Goal: Task Accomplishment & Management: Complete application form

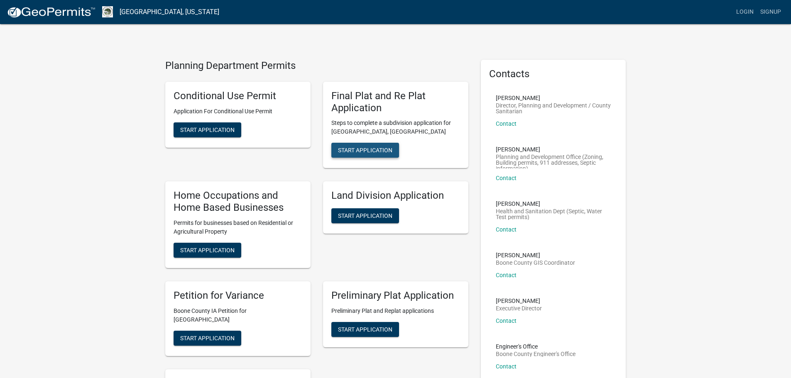
click at [360, 149] on span "Start Application" at bounding box center [365, 150] width 54 height 7
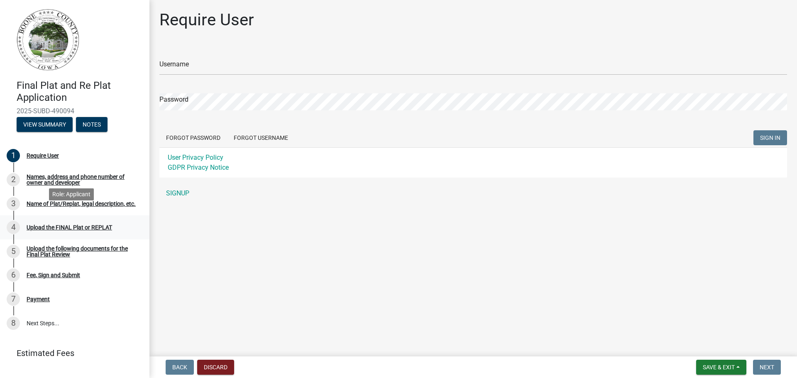
scroll to position [15, 0]
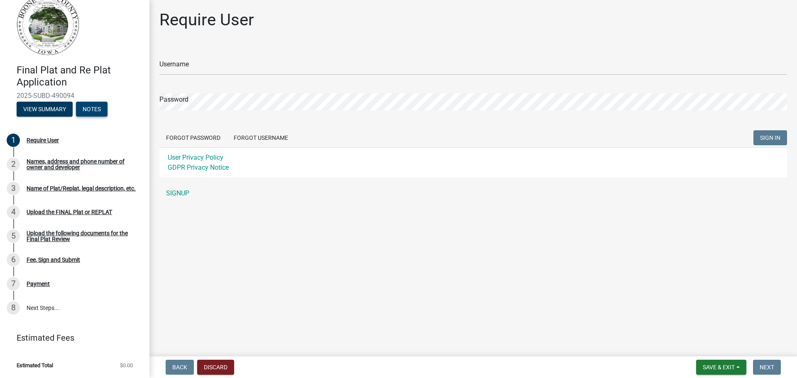
click at [97, 108] on button "Notes" at bounding box center [92, 109] width 32 height 15
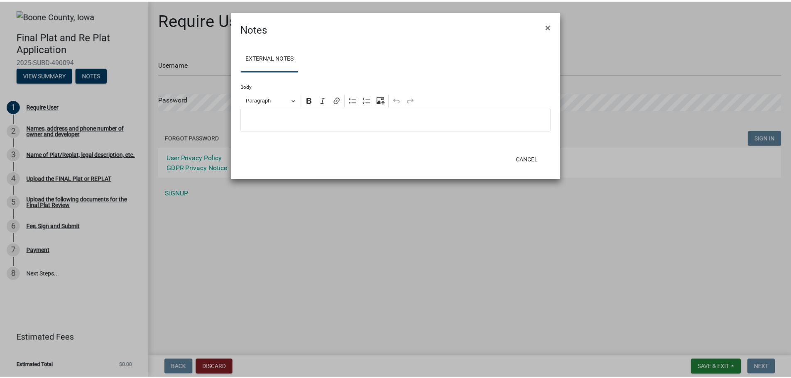
scroll to position [0, 0]
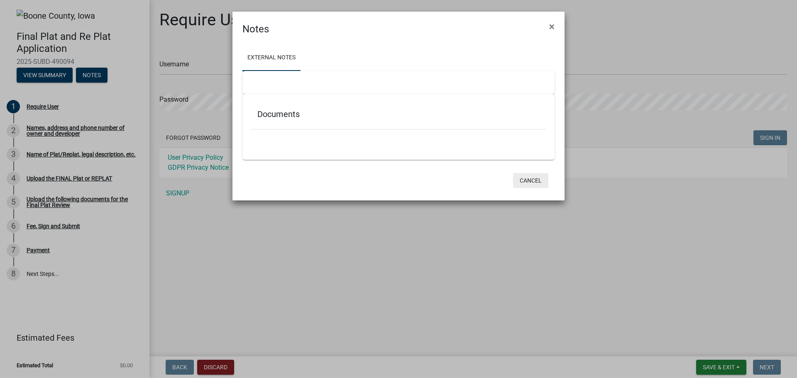
click at [527, 178] on button "Cancel" at bounding box center [530, 180] width 35 height 15
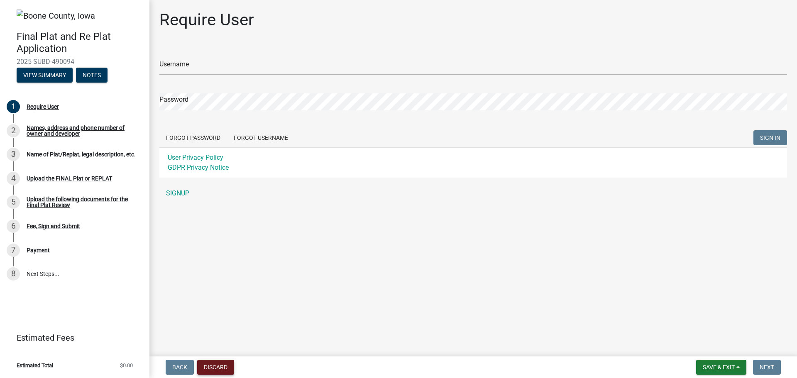
click at [208, 366] on button "Discard" at bounding box center [215, 367] width 37 height 15
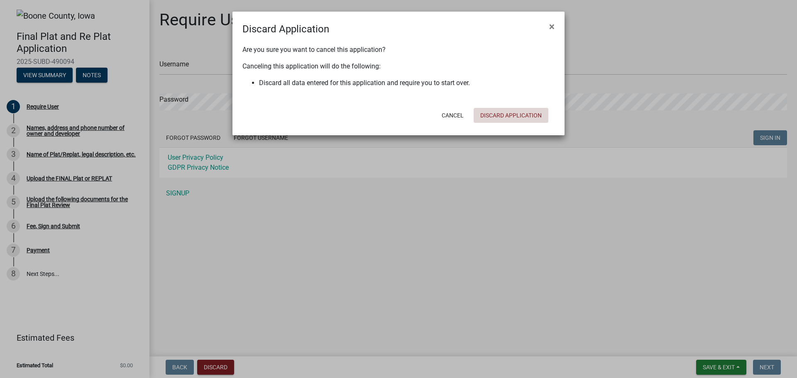
click at [513, 120] on button "Discard Application" at bounding box center [511, 115] width 75 height 15
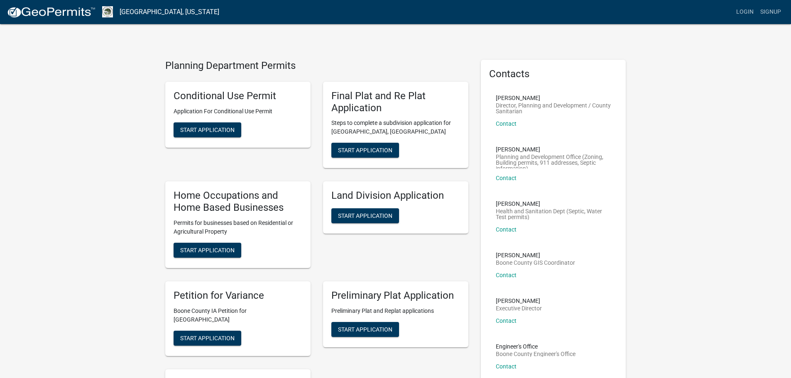
click at [50, 12] on img at bounding box center [51, 12] width 89 height 12
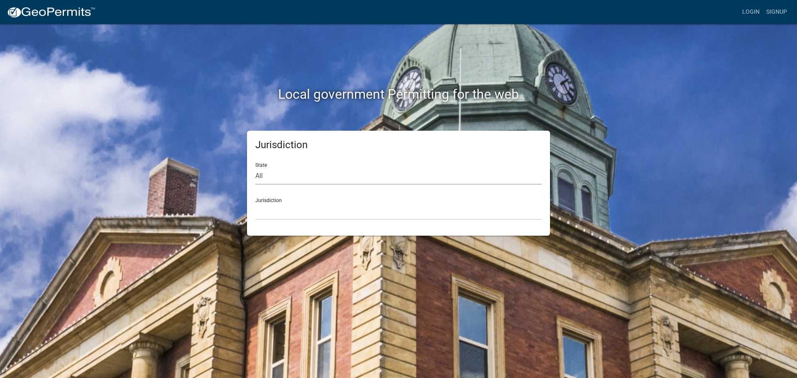
click at [323, 181] on select "All [US_STATE] [US_STATE] [US_STATE] [US_STATE] [US_STATE] [US_STATE] [US_STATE…" at bounding box center [398, 176] width 286 height 17
select select "[US_STATE]"
click at [255, 168] on select "All [US_STATE] [US_STATE] [US_STATE] [US_STATE] [US_STATE] [US_STATE] [US_STATE…" at bounding box center [398, 176] width 286 height 17
click at [278, 210] on select "[GEOGRAPHIC_DATA], [US_STATE] [GEOGRAPHIC_DATA], [US_STATE] [GEOGRAPHIC_DATA], …" at bounding box center [398, 211] width 286 height 17
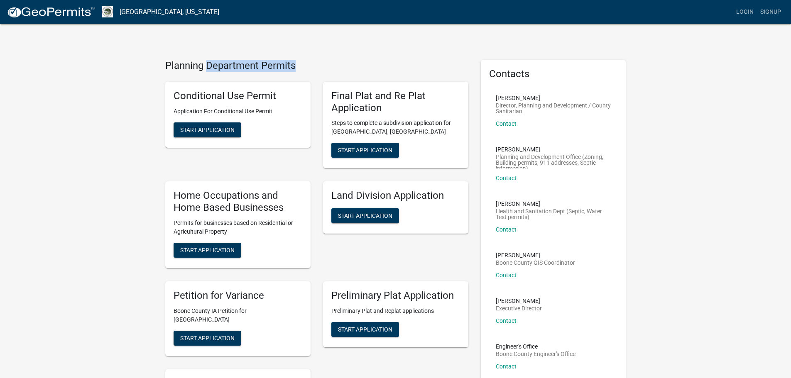
drag, startPoint x: 209, startPoint y: 64, endPoint x: 330, endPoint y: 69, distance: 120.5
click at [330, 69] on h4 "Planning Department Permits" at bounding box center [316, 66] width 303 height 12
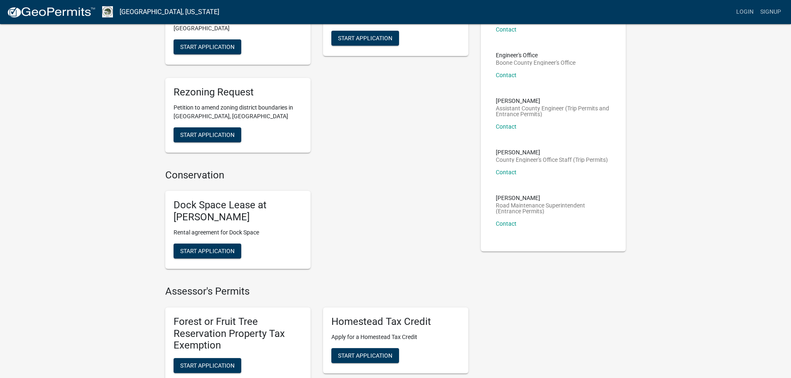
scroll to position [167, 0]
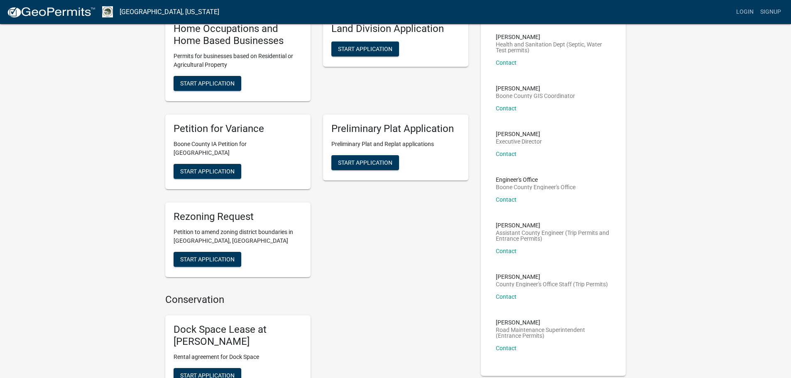
click at [151, 12] on link "[GEOGRAPHIC_DATA], [US_STATE]" at bounding box center [170, 12] width 100 height 14
click at [71, 14] on img at bounding box center [51, 12] width 89 height 12
